Goal: Information Seeking & Learning: Find specific fact

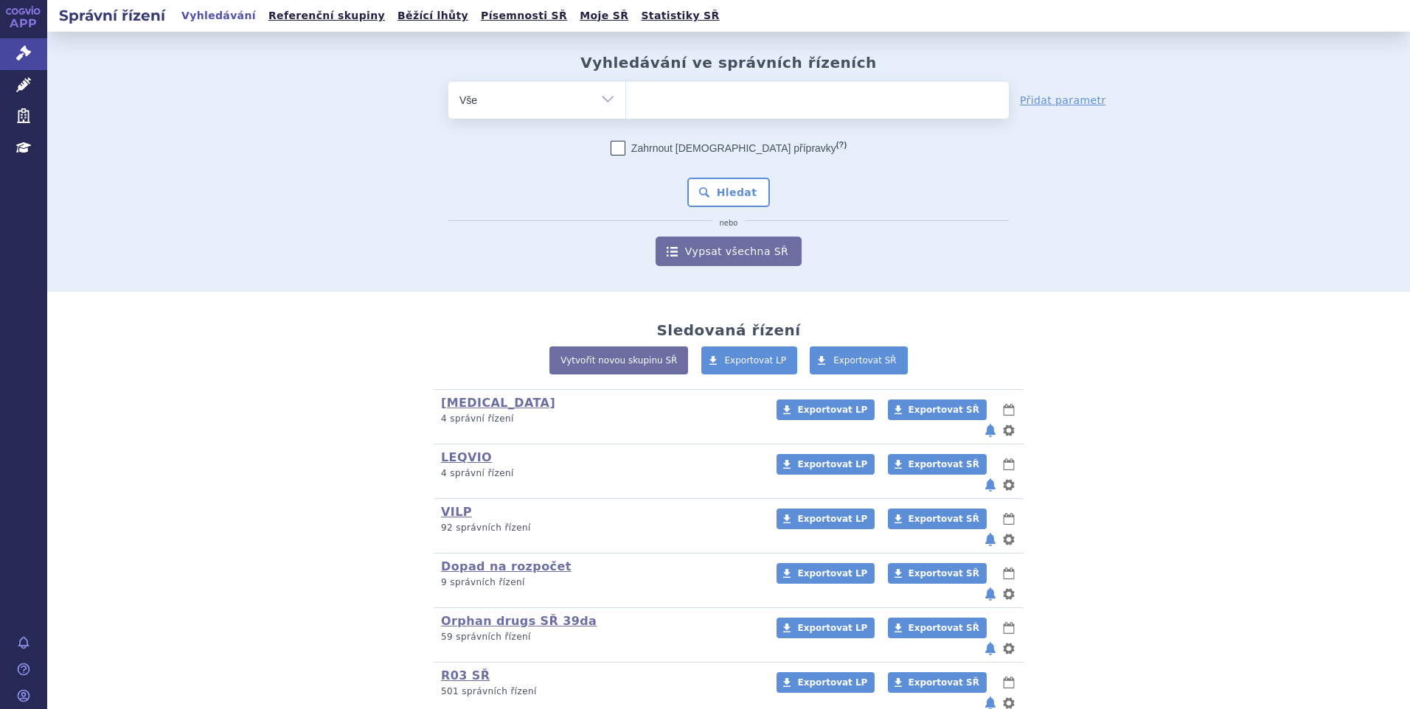
click at [607, 100] on select "Vše Spisová značka Typ SŘ Přípravek/SUKL kód Účastník/Držitel" at bounding box center [536, 98] width 177 height 33
select select "filter-procedure-product-status"
click at [448, 82] on select "Vše Spisová značka Typ SŘ Přípravek/SUKL kód Účastník/Držitel" at bounding box center [536, 98] width 177 height 33
click at [843, 105] on ul at bounding box center [817, 97] width 383 height 31
click at [626, 105] on select at bounding box center [625, 99] width 1 height 37
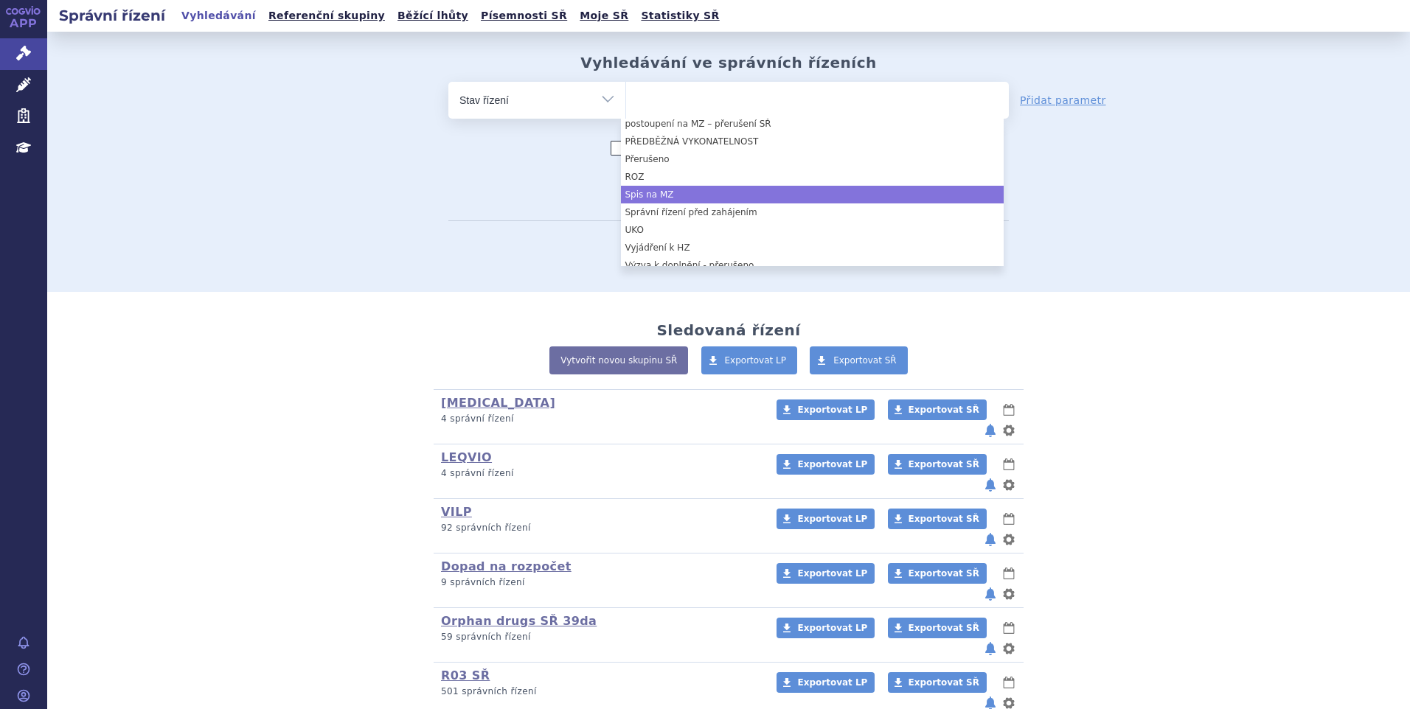
scroll to position [221, 0]
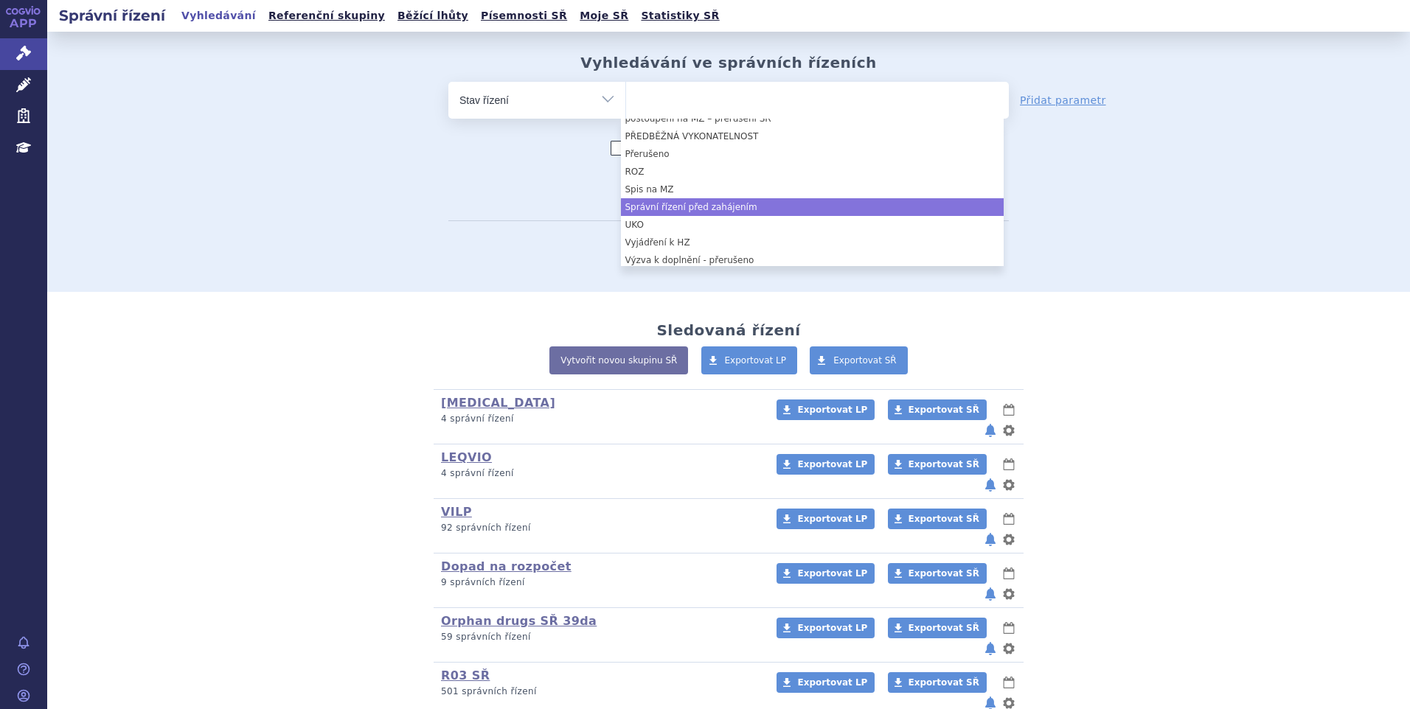
select select "7164a237-4406-4250-bf5a-b79e81fbcc6c"
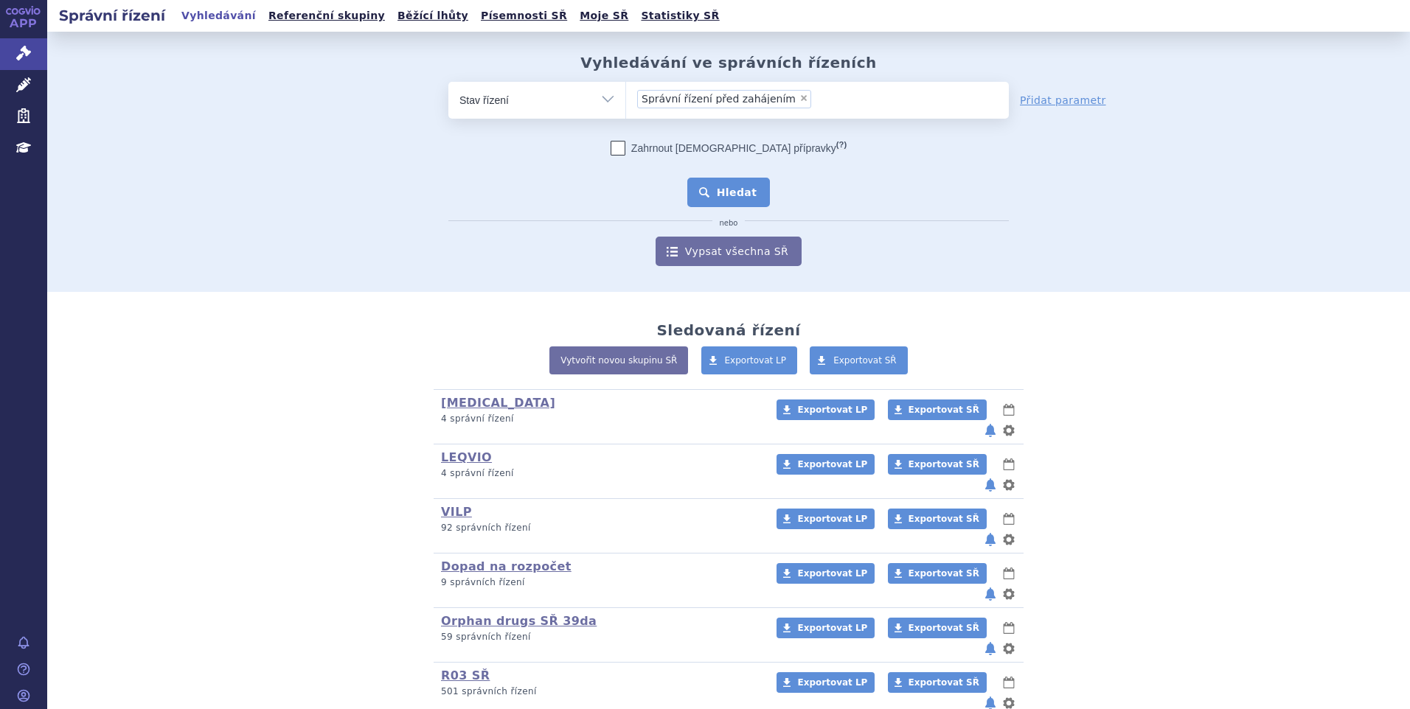
click at [728, 181] on button "Hledat" at bounding box center [728, 192] width 83 height 29
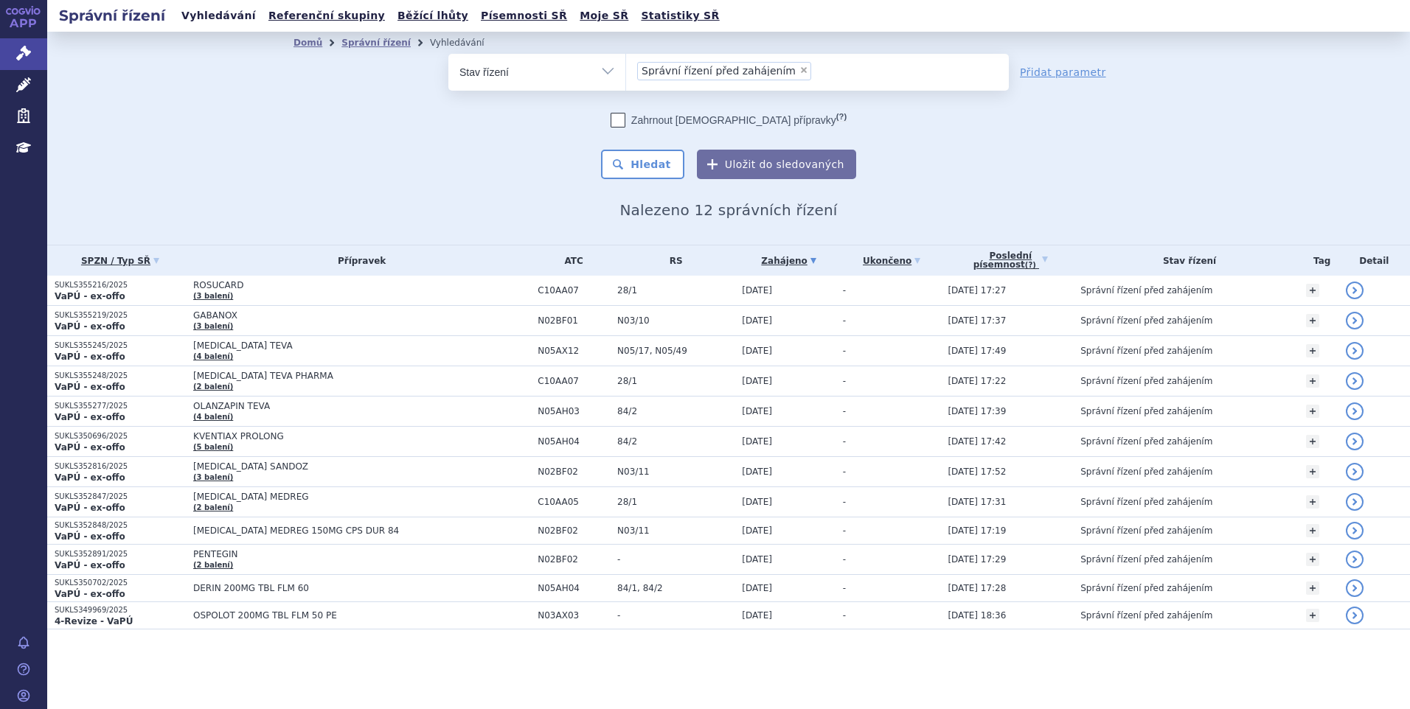
click at [217, 21] on link "Vyhledávání" at bounding box center [218, 16] width 83 height 20
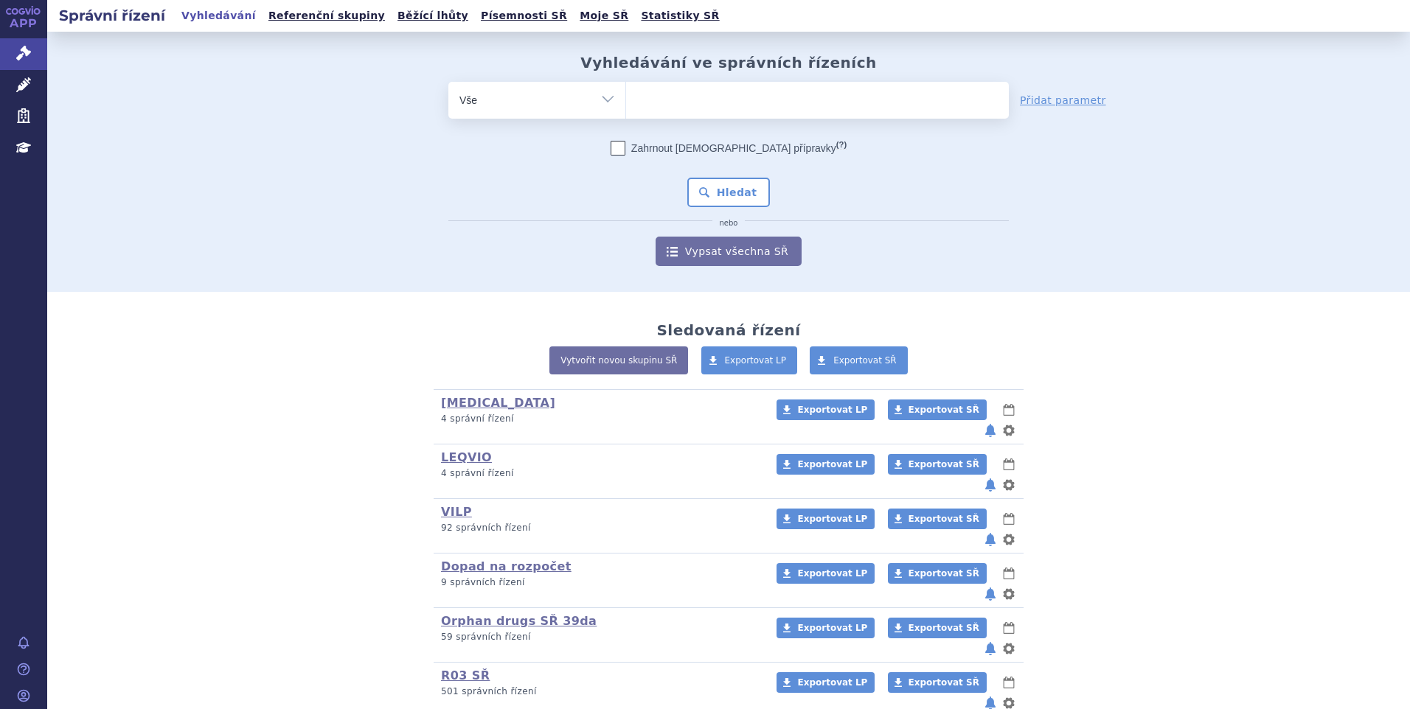
click at [734, 100] on ul at bounding box center [817, 97] width 383 height 31
click at [626, 100] on select at bounding box center [625, 99] width 1 height 37
paste input "SUKLS314655/2024"
type input "SUKLS314655/2024"
select select "SUKLS314655/2024"
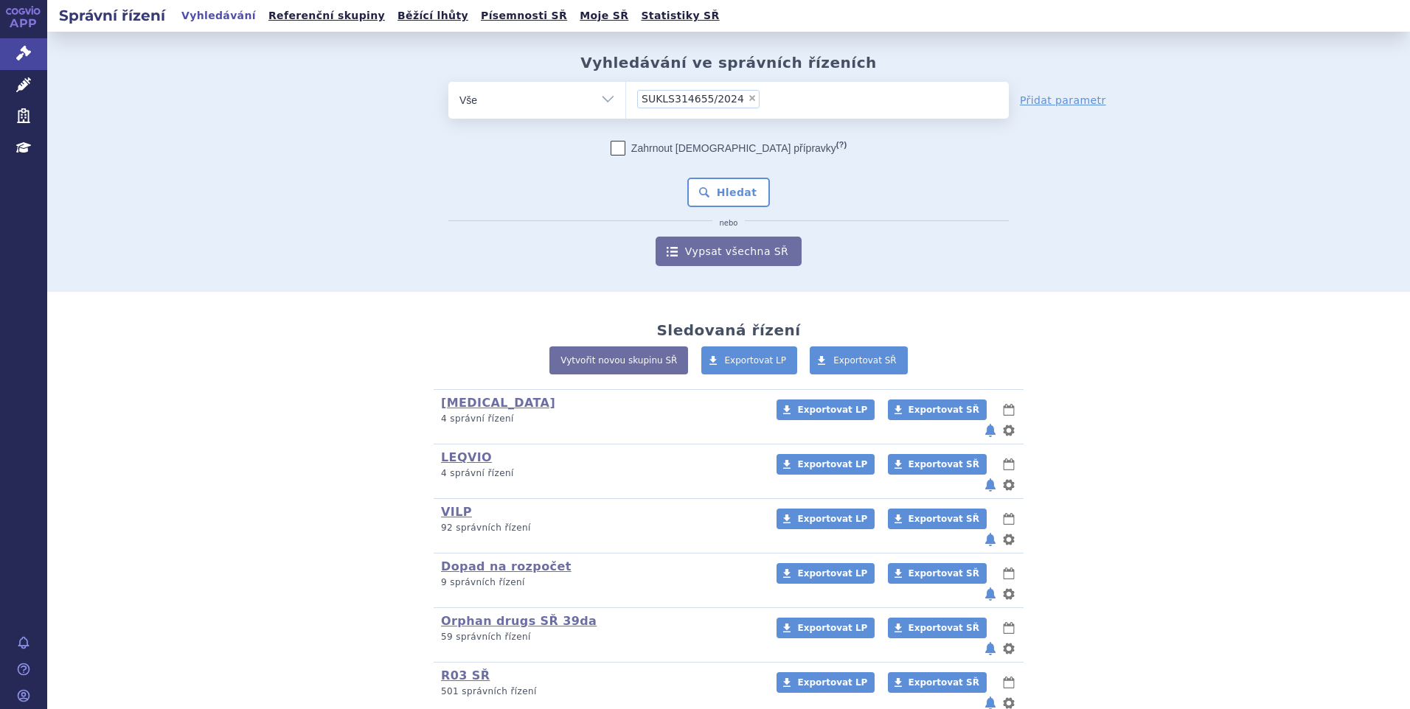
click at [732, 177] on div "Zahrnout bratrské přípravky (?) Hledat nebo Vypsat všechna SŘ" at bounding box center [728, 203] width 560 height 125
click at [731, 182] on button "Hledat" at bounding box center [728, 192] width 83 height 29
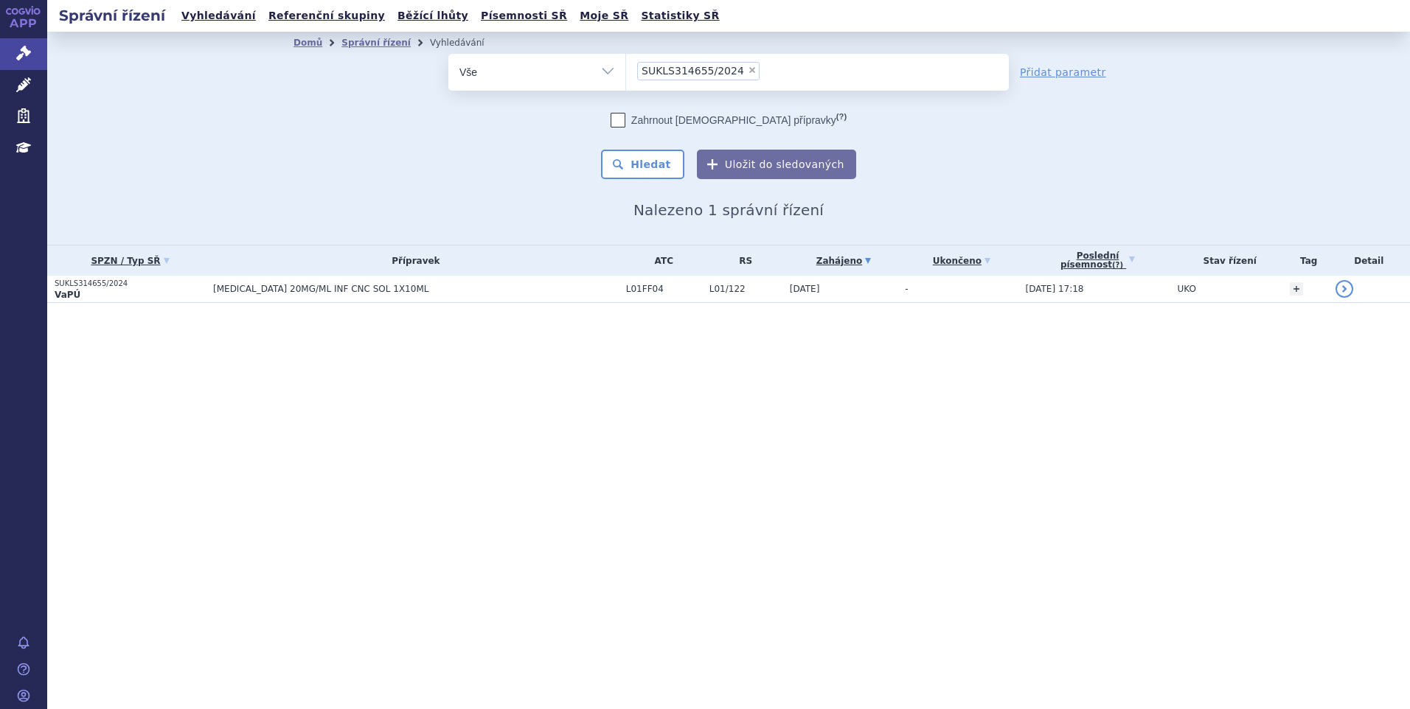
click at [161, 294] on p "VaPÚ" at bounding box center [130, 295] width 151 height 12
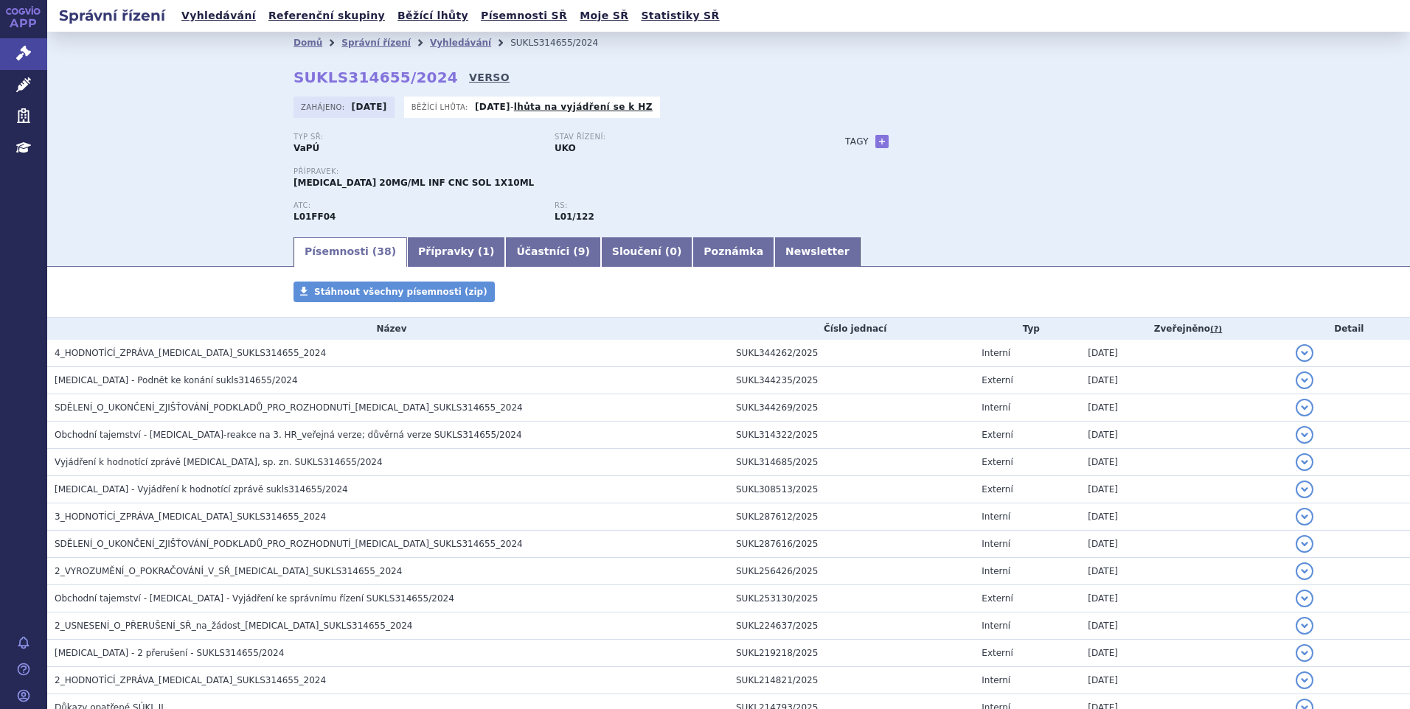
click at [469, 73] on link "VERSO" at bounding box center [489, 77] width 41 height 15
click at [191, 20] on link "Vyhledávání" at bounding box center [218, 16] width 83 height 20
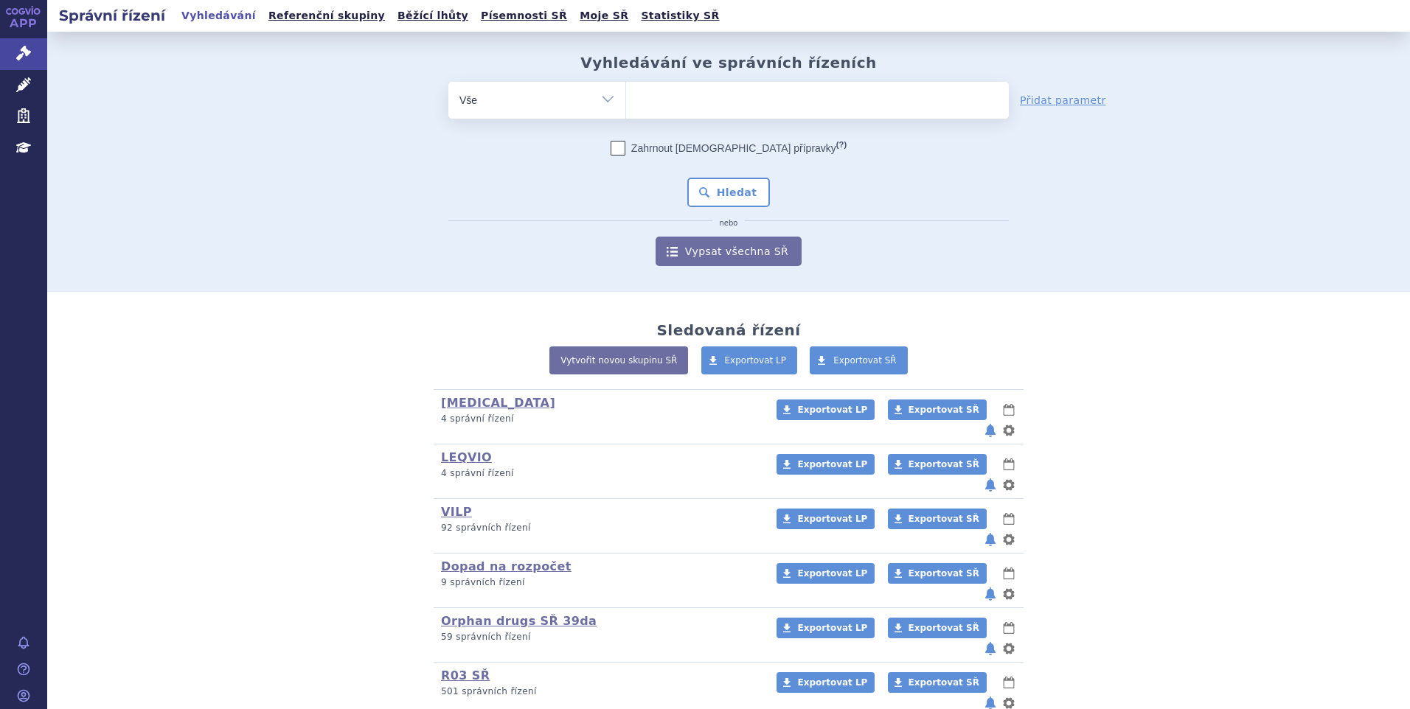
type input "SUKLS311724/2024"
select select "SUKLS311724/2024"
click at [715, 188] on button "Hledat" at bounding box center [728, 192] width 83 height 29
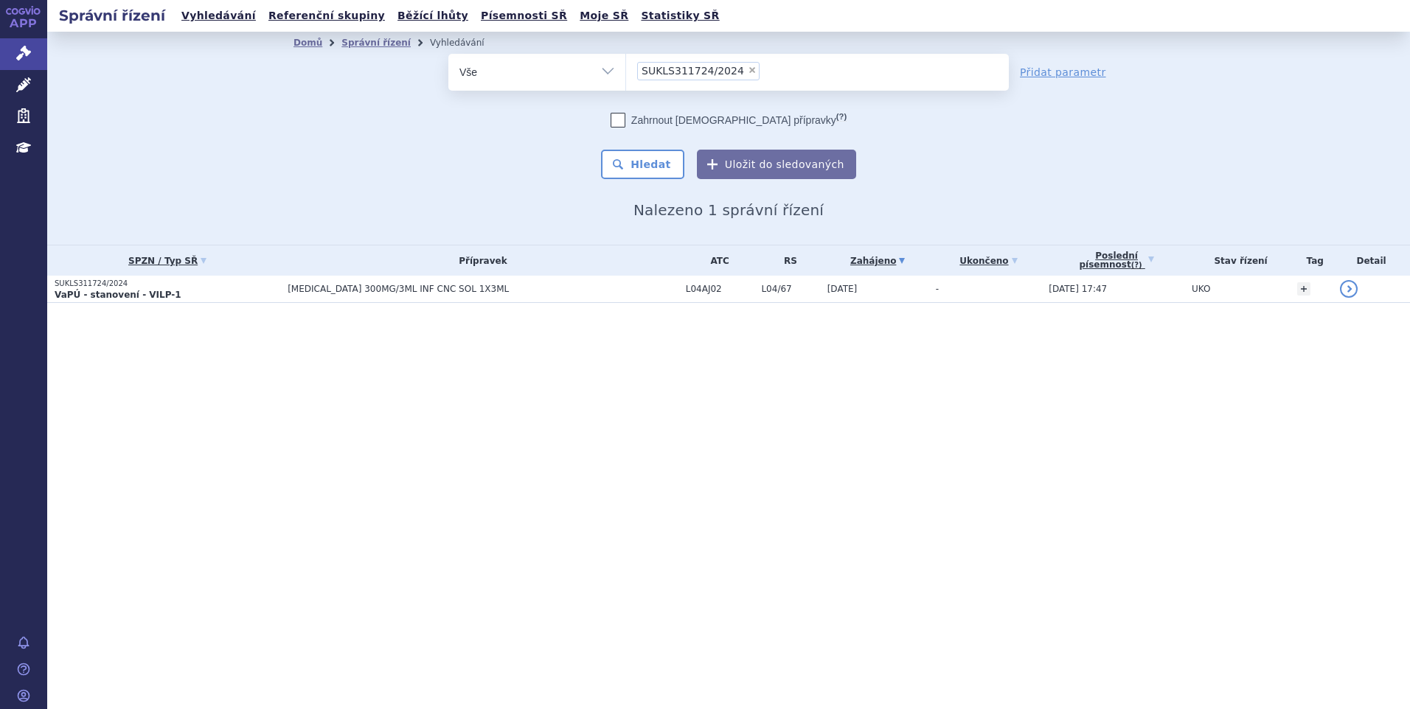
click at [206, 295] on p "VaPÚ - stanovení - VILP-1" at bounding box center [168, 295] width 226 height 12
